Goal: Information Seeking & Learning: Check status

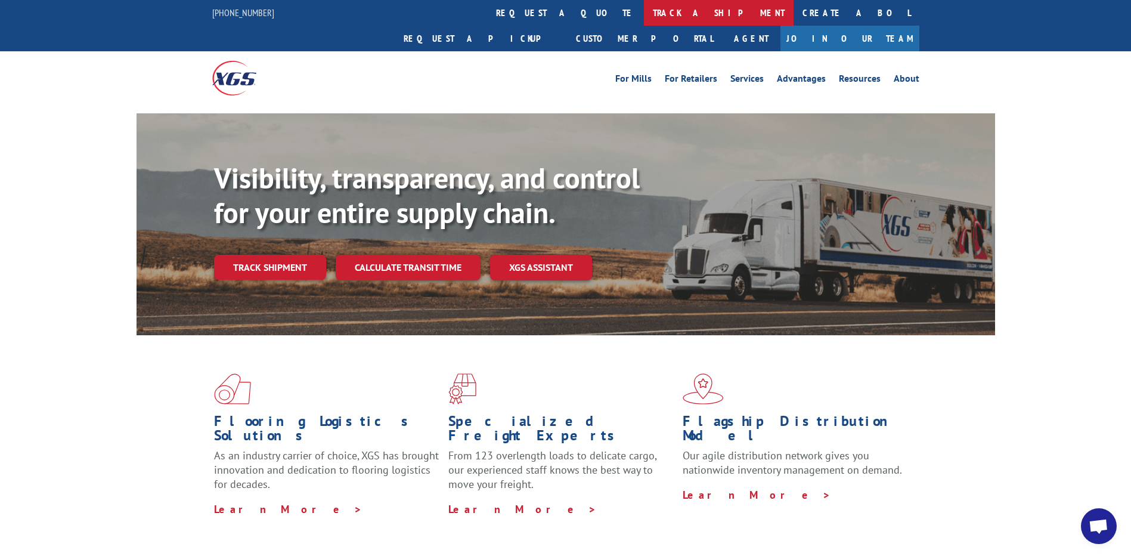
click at [644, 13] on link "track a shipment" at bounding box center [719, 13] width 150 height 26
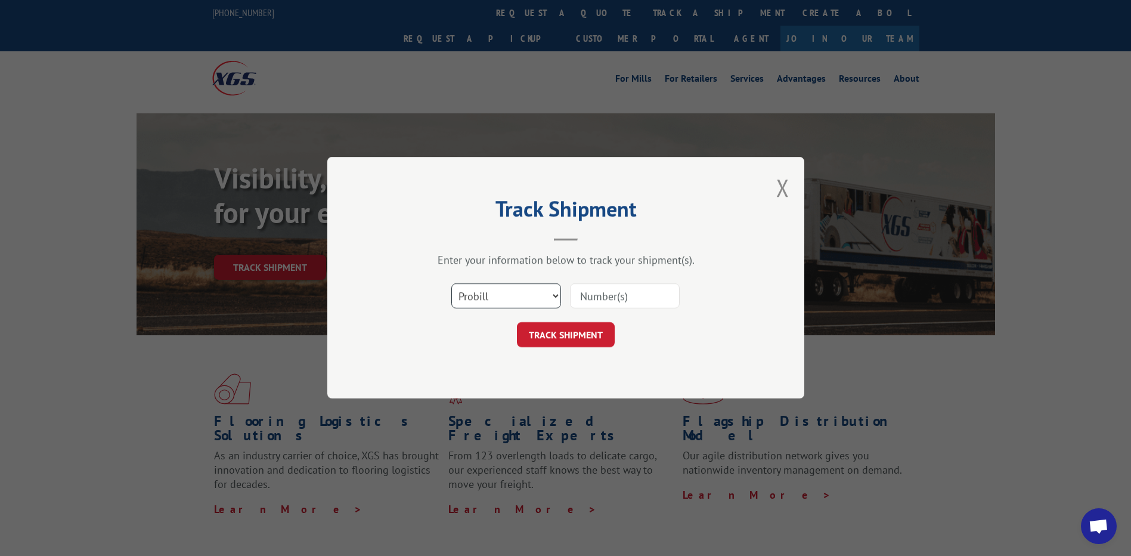
click at [541, 292] on select "Select category... Probill BOL PO" at bounding box center [506, 296] width 110 height 25
select select "po"
click at [451, 284] on select "Select category... Probill BOL PO" at bounding box center [506, 296] width 110 height 25
click at [621, 296] on input at bounding box center [625, 296] width 110 height 25
type input "64538951"
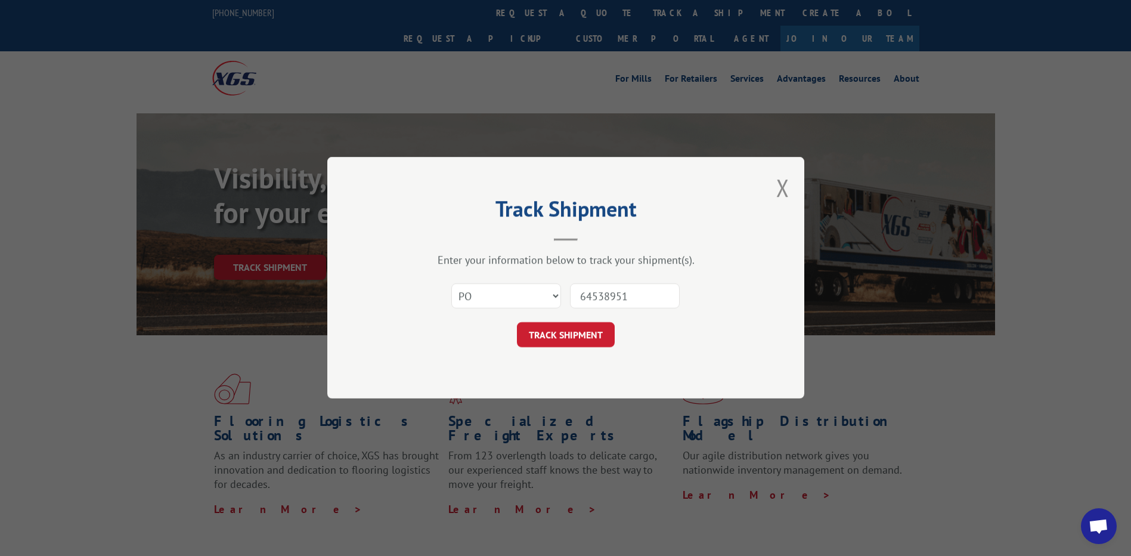
click button "TRACK SHIPMENT" at bounding box center [566, 335] width 98 height 25
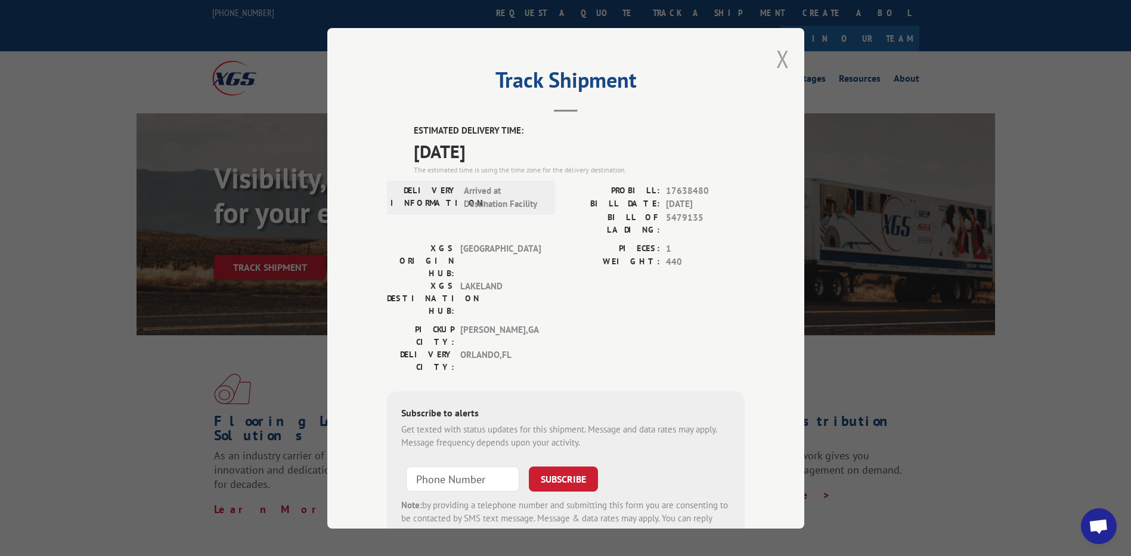
click at [776, 57] on button "Close modal" at bounding box center [782, 59] width 13 height 32
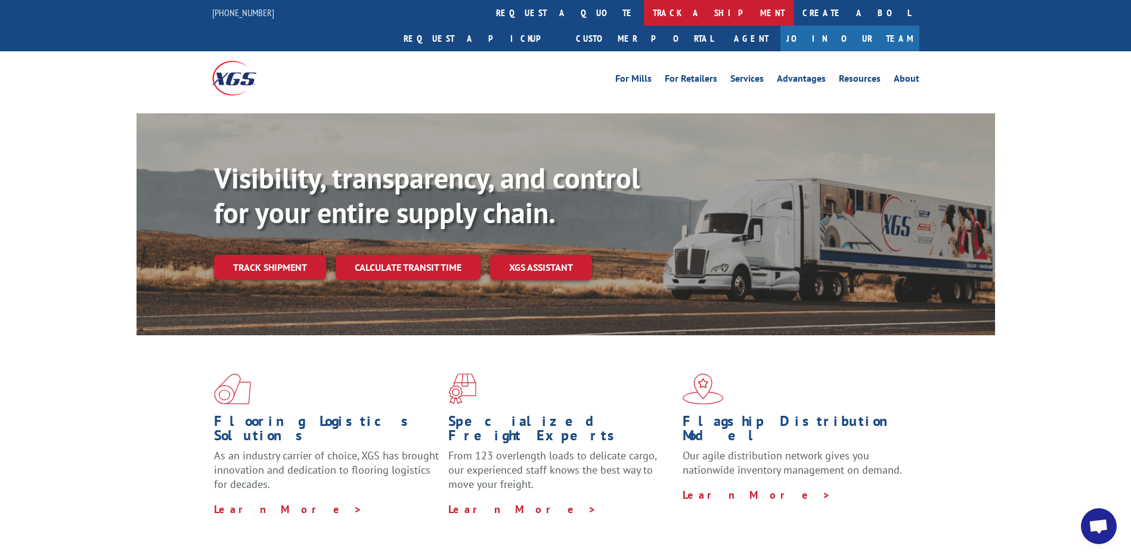
click at [644, 11] on link "track a shipment" at bounding box center [719, 13] width 150 height 26
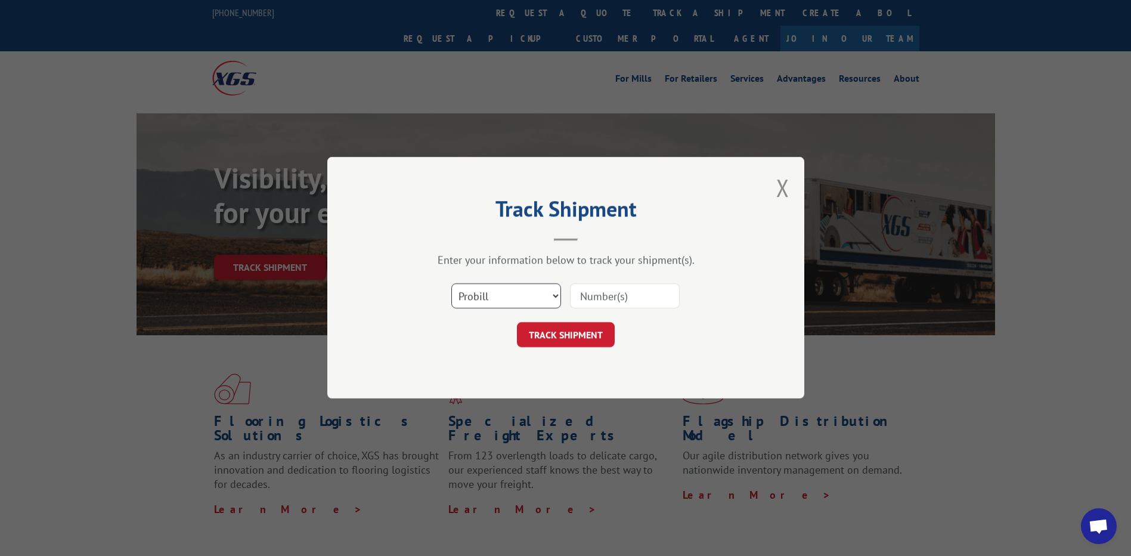
click at [540, 292] on select "Select category... Probill BOL PO" at bounding box center [506, 296] width 110 height 25
select select "po"
click at [451, 284] on select "Select category... Probill BOL PO" at bounding box center [506, 296] width 110 height 25
click at [635, 301] on input at bounding box center [625, 296] width 110 height 25
paste input "51534280"
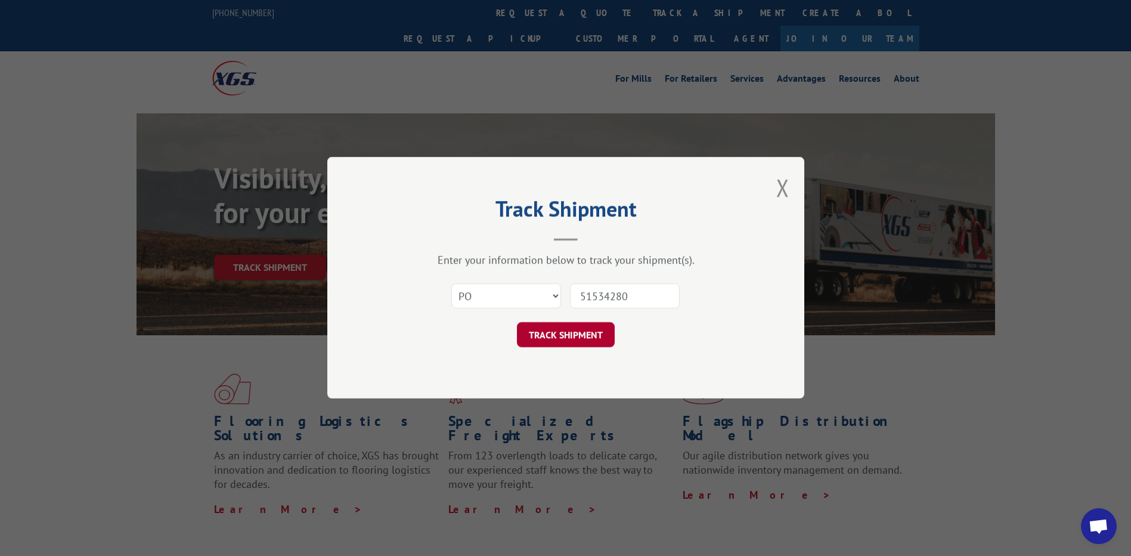
type input "51534280"
click at [550, 338] on button "TRACK SHIPMENT" at bounding box center [566, 335] width 98 height 25
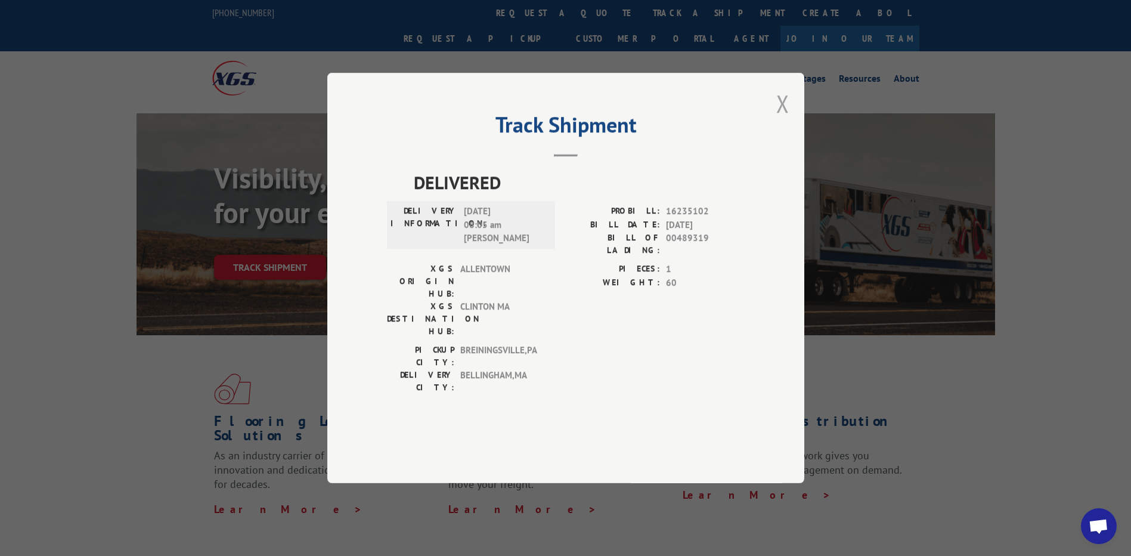
click at [786, 119] on button "Close modal" at bounding box center [782, 104] width 13 height 32
